Goal: Communication & Community: Answer question/provide support

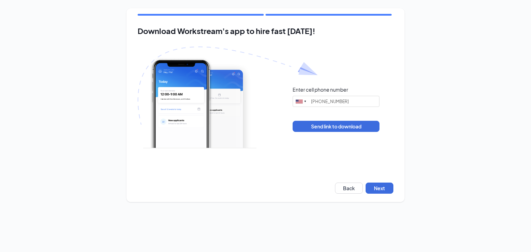
type input "(660) 619-6470"
click at [381, 186] on button "Next" at bounding box center [379, 188] width 28 height 11
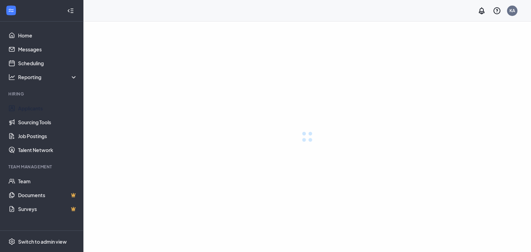
click at [33, 108] on link "Applicants" at bounding box center [47, 108] width 59 height 14
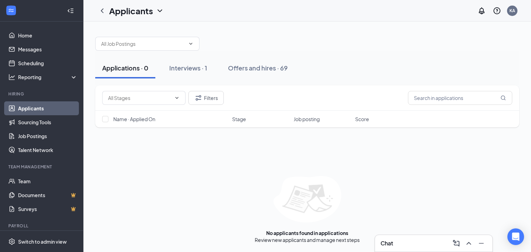
click at [262, 68] on div "Offers and hires · 69" at bounding box center [258, 68] width 60 height 9
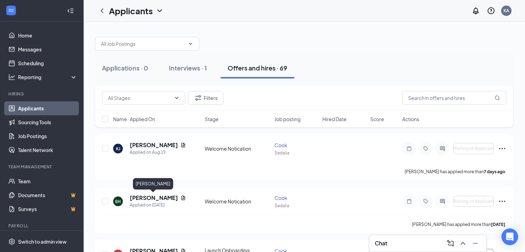
click at [156, 196] on h5 "[PERSON_NAME]" at bounding box center [154, 198] width 48 height 8
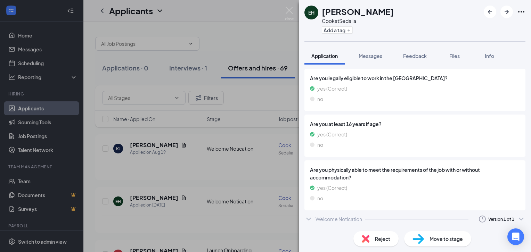
click at [319, 219] on div "Welcome Notication" at bounding box center [338, 219] width 47 height 7
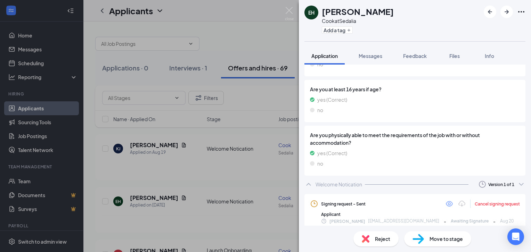
scroll to position [480, 0]
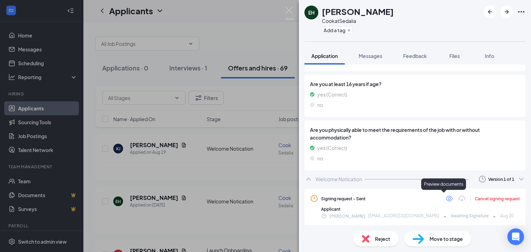
click at [445, 200] on icon "Eye" at bounding box center [448, 199] width 7 height 6
click at [367, 55] on span "Messages" at bounding box center [370, 56] width 24 height 6
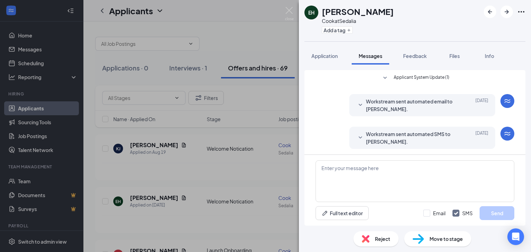
scroll to position [239, 0]
click at [371, 166] on textarea at bounding box center [414, 181] width 199 height 42
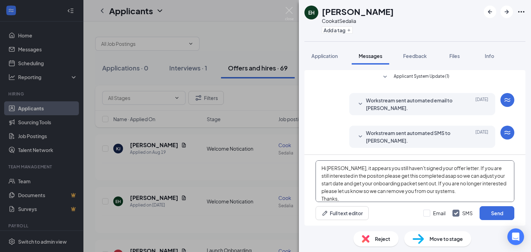
scroll to position [7, 0]
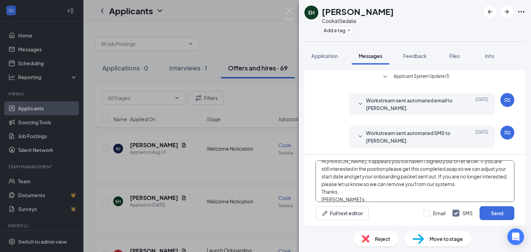
click at [427, 176] on textarea "Hi [PERSON_NAME], it appears you still haven't signed your offer letter. If you…" at bounding box center [414, 181] width 199 height 42
type textarea "Hi [PERSON_NAME], it appears you still haven't signed your offer letter. If you…"
click at [431, 215] on input "Email" at bounding box center [434, 213] width 22 height 7
checkbox input "true"
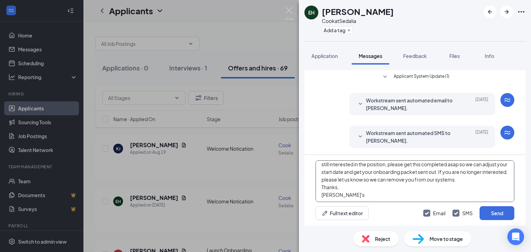
scroll to position [0, 0]
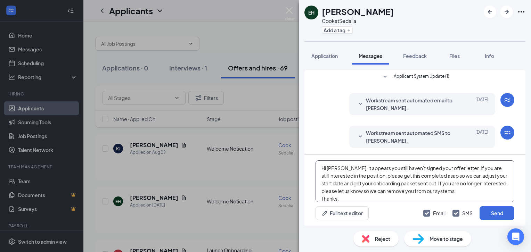
type textarea "Hi [PERSON_NAME], it appears you still haven't signed your offer letter. If you…"
click at [497, 215] on button "Send" at bounding box center [496, 213] width 35 height 14
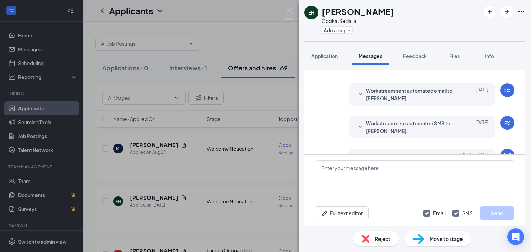
scroll to position [261, 0]
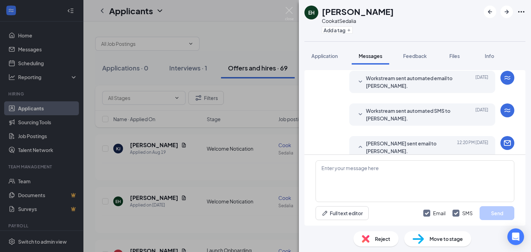
click at [257, 39] on div "EH [PERSON_NAME] at [GEOGRAPHIC_DATA] Add a tag Application Messages Feedback F…" at bounding box center [265, 126] width 531 height 252
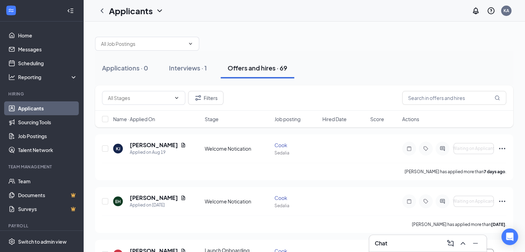
click at [204, 67] on div "Interviews · 1" at bounding box center [188, 68] width 38 height 9
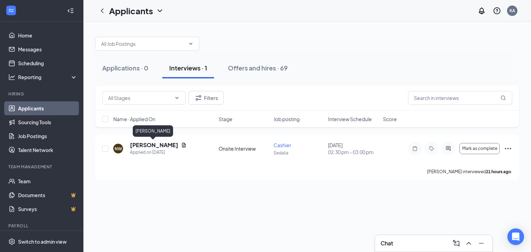
click at [159, 144] on h5 "[PERSON_NAME]" at bounding box center [154, 145] width 48 height 8
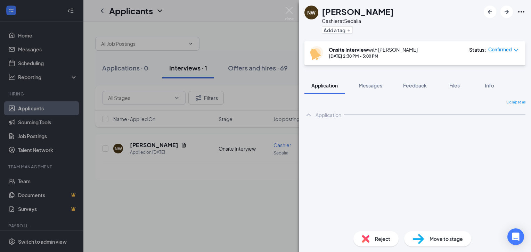
click at [366, 83] on span "Messages" at bounding box center [370, 85] width 24 height 6
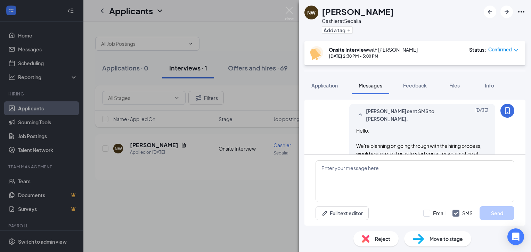
scroll to position [396, 0]
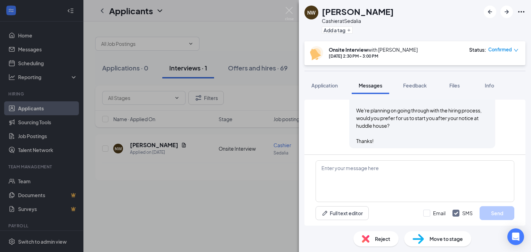
click at [208, 184] on div "NW Nahiyah White Cashier at Sedalia Add a tag Onsite Interview with [PERSON_NAM…" at bounding box center [265, 126] width 531 height 252
